Goal: Information Seeking & Learning: Learn about a topic

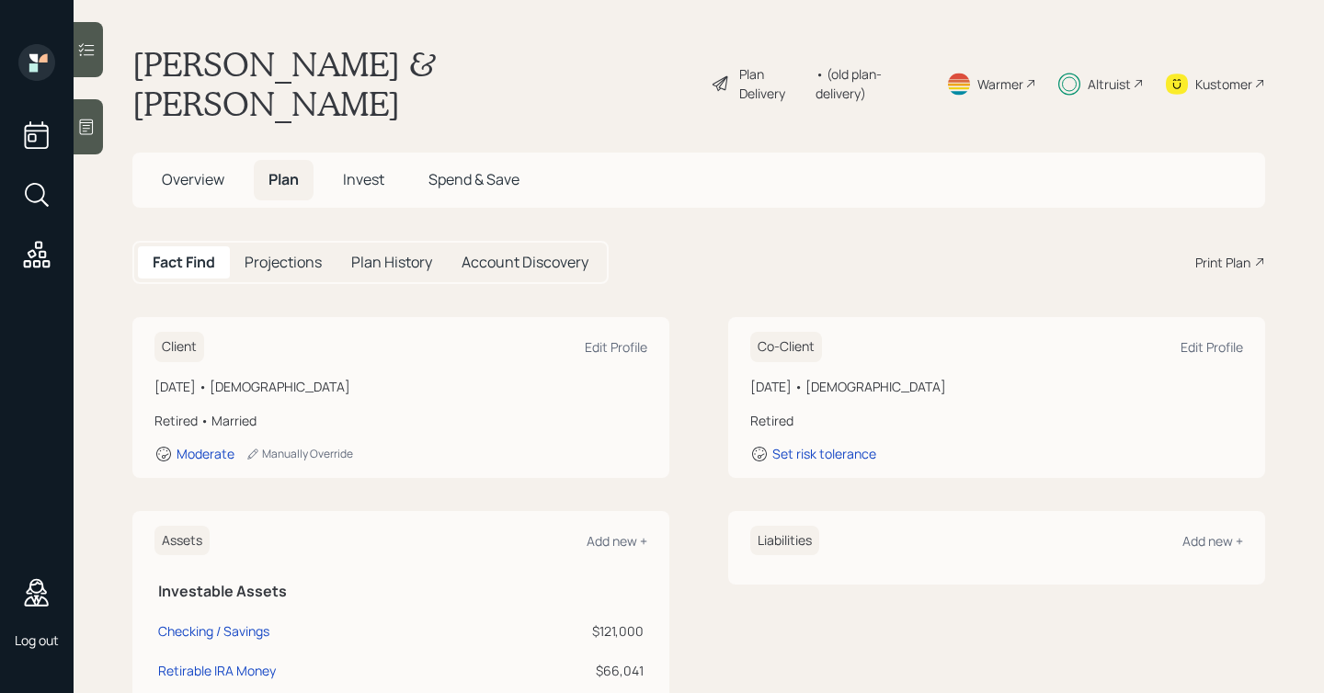
click at [300, 241] on div "Fact Find Projections Plan History Account Discovery" at bounding box center [370, 262] width 476 height 43
click at [340, 160] on h5 "Invest" at bounding box center [363, 180] width 71 height 40
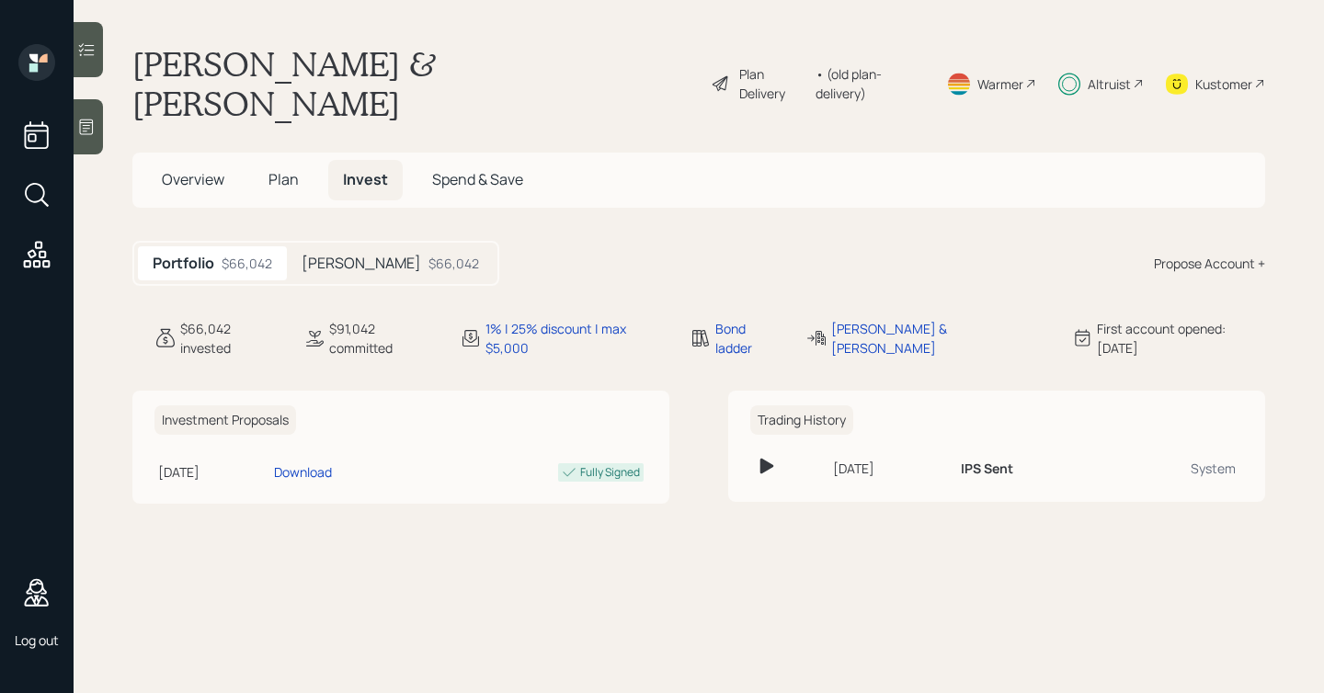
click at [428, 254] on div "$66,042" at bounding box center [453, 263] width 51 height 19
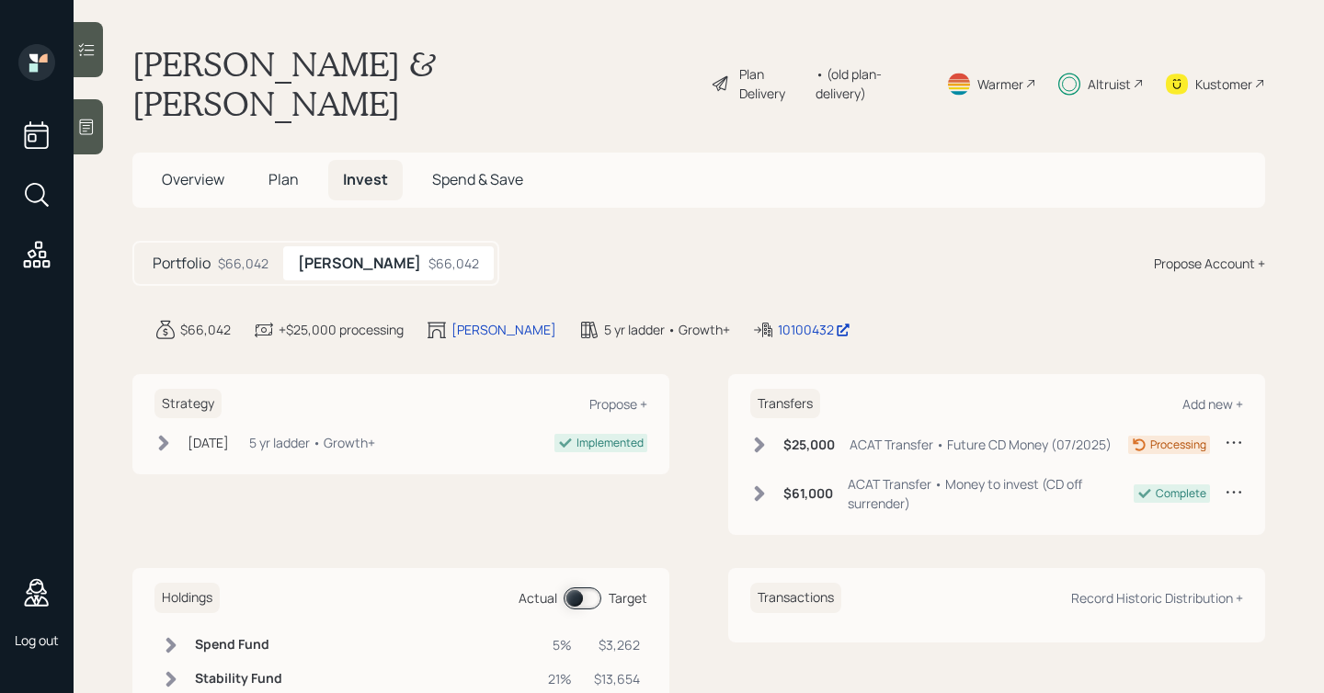
click at [767, 436] on icon at bounding box center [759, 445] width 18 height 18
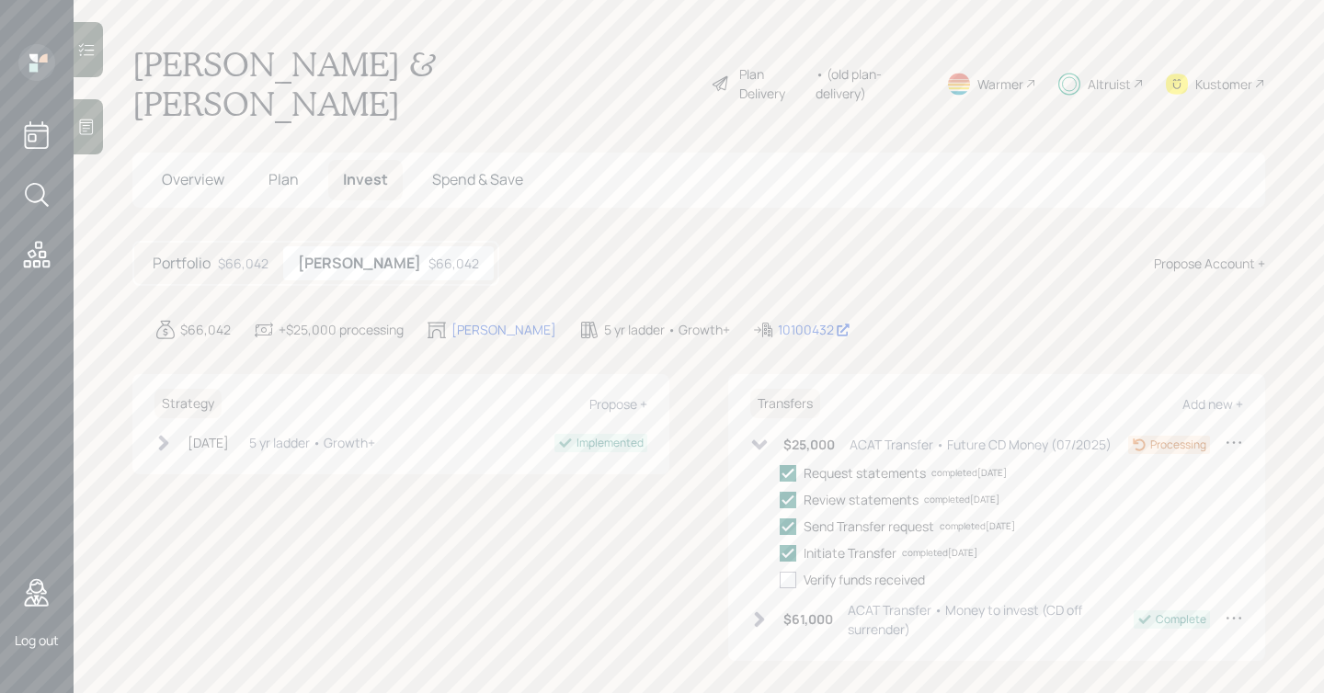
click at [766, 436] on icon at bounding box center [759, 445] width 18 height 18
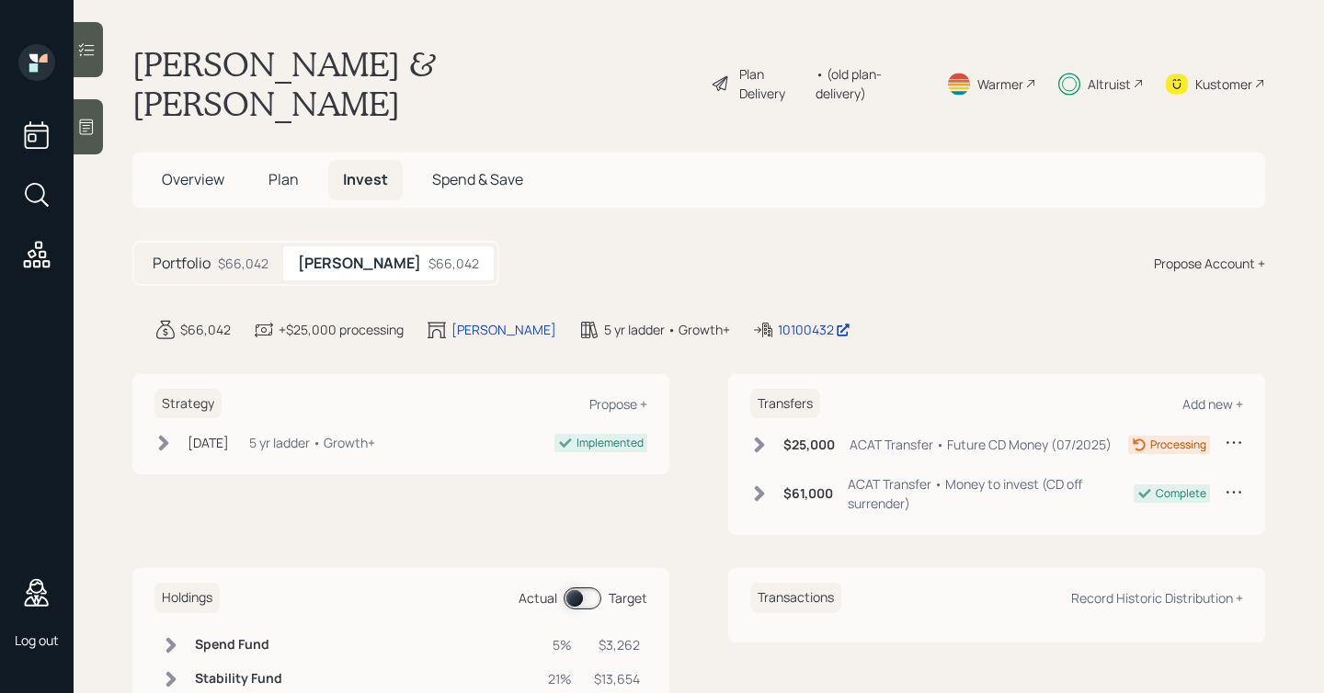
click at [764, 436] on icon at bounding box center [759, 445] width 18 height 18
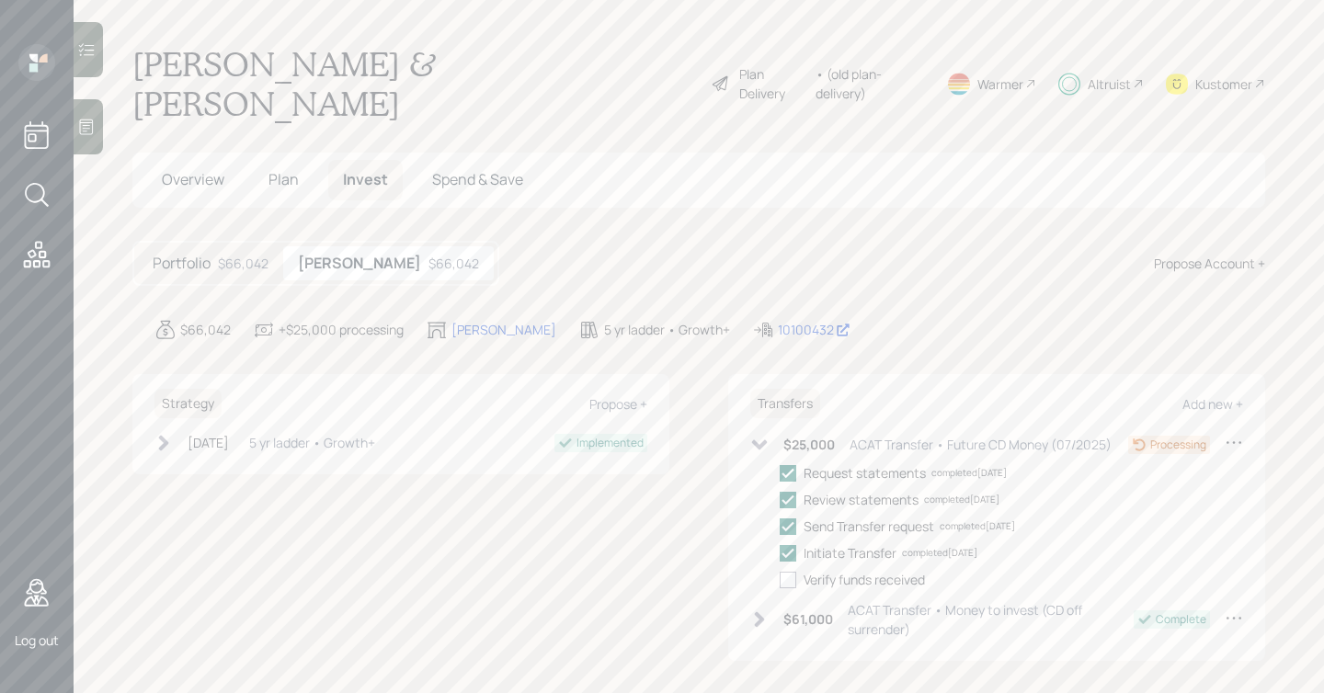
click at [760, 440] on icon at bounding box center [760, 445] width 16 height 10
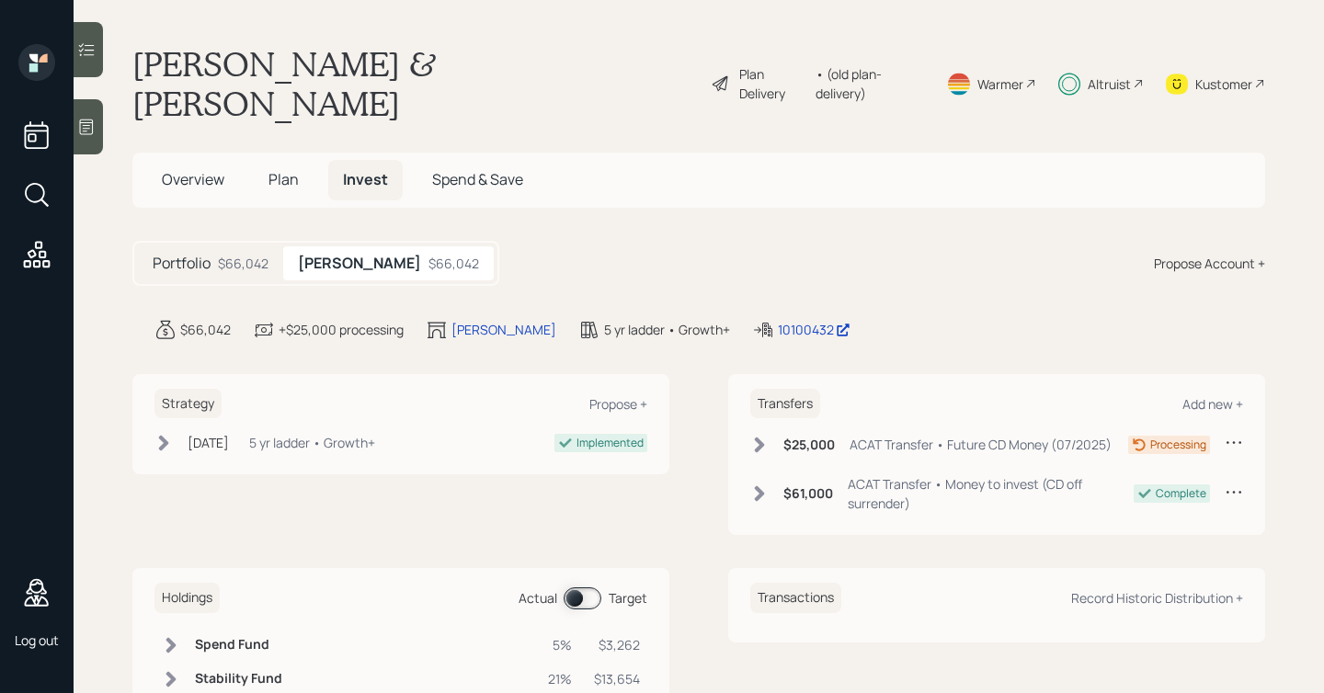
click at [235, 160] on h5 "Overview" at bounding box center [193, 180] width 92 height 40
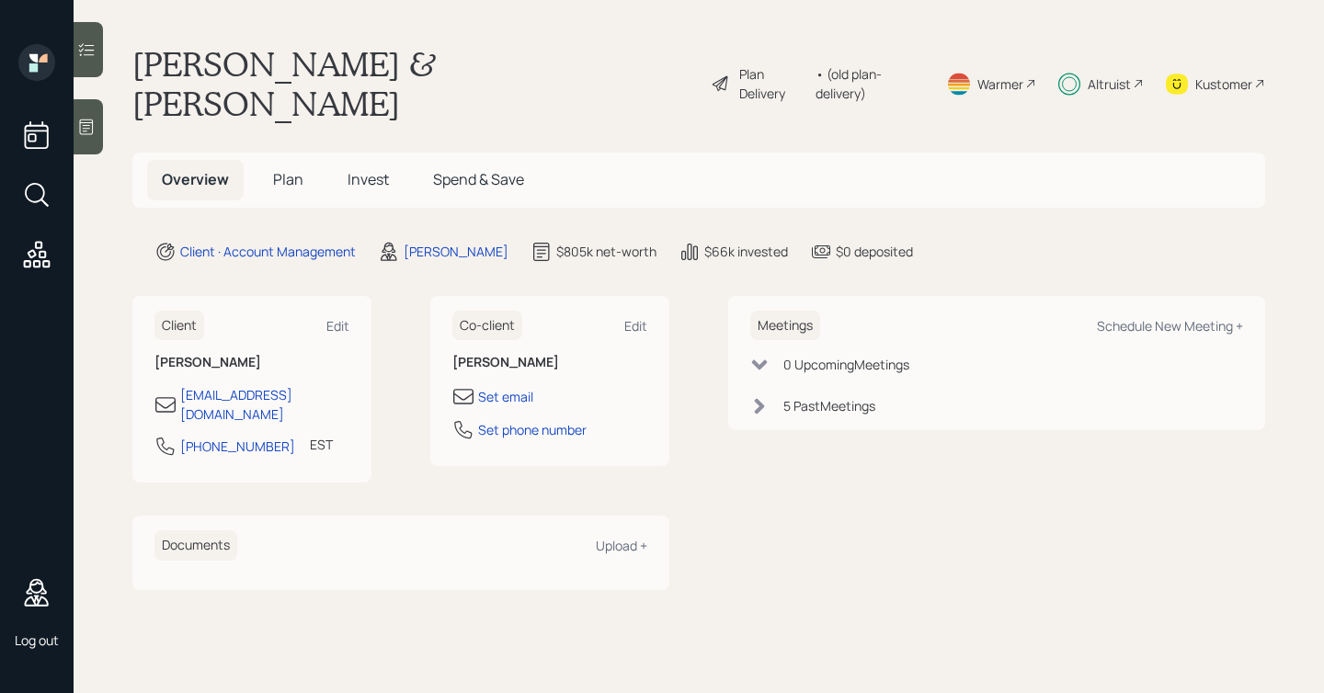
click at [368, 169] on span "Invest" at bounding box center [367, 179] width 41 height 20
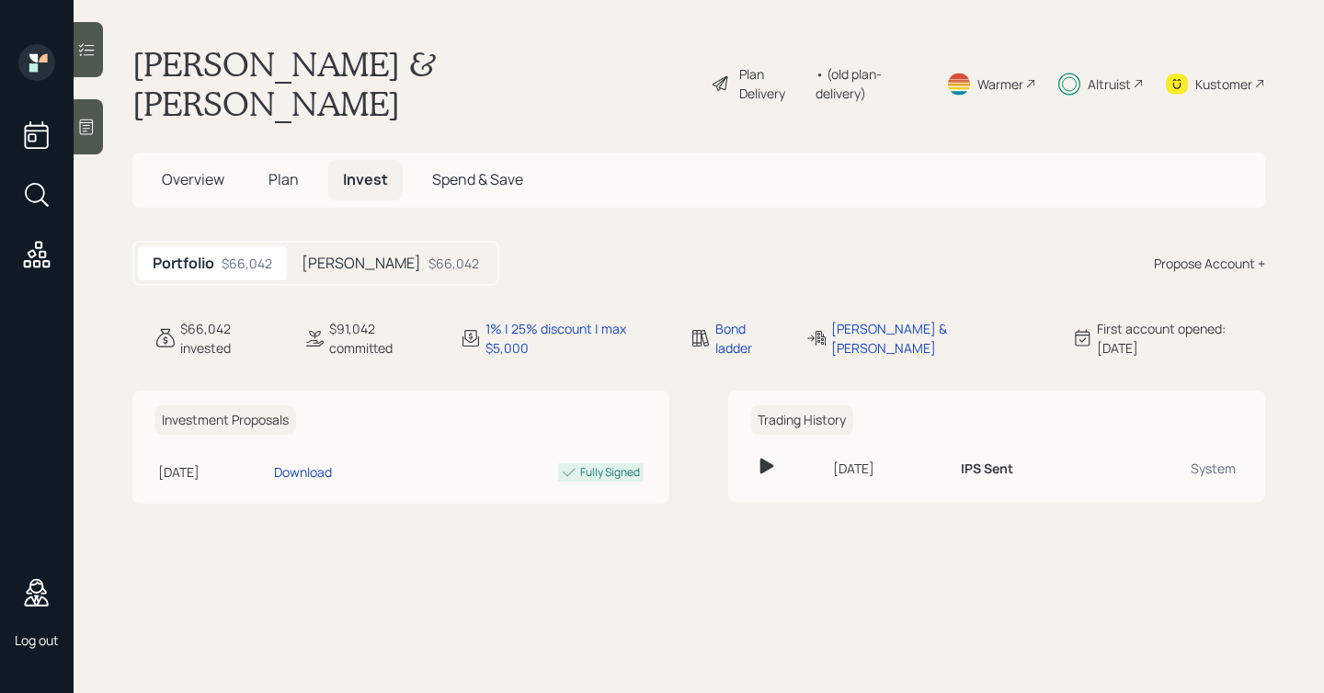
click at [365, 246] on div "IRA Money $66,042" at bounding box center [390, 263] width 207 height 34
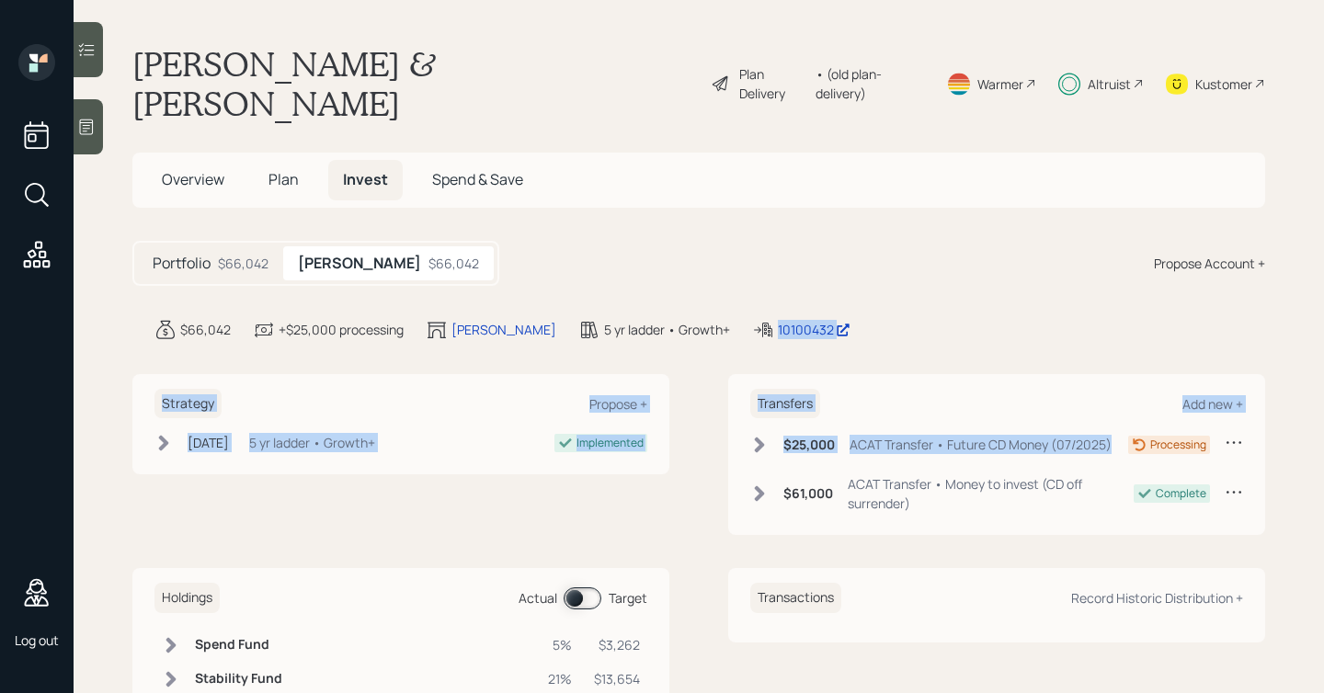
drag, startPoint x: 1116, startPoint y: 407, endPoint x: 880, endPoint y: 258, distance: 279.3
click at [880, 258] on main "[PERSON_NAME] & [PERSON_NAME] Plan Delivery • (old plan-delivery) Warmer Altrui…" at bounding box center [699, 346] width 1250 height 693
click at [871, 319] on div "$66,042 +$25,000 processing IRA Money 5 yr ladder • Growth+ 10100432" at bounding box center [709, 330] width 1110 height 22
